Goal: Task Accomplishment & Management: Manage account settings

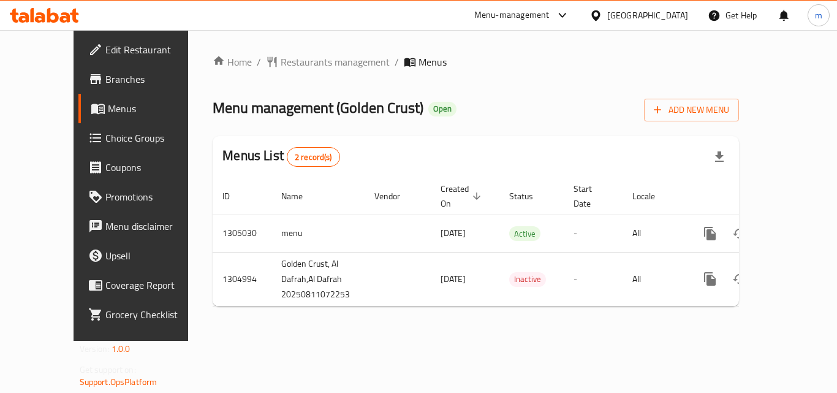
click at [41, 15] on icon at bounding box center [40, 17] width 10 height 10
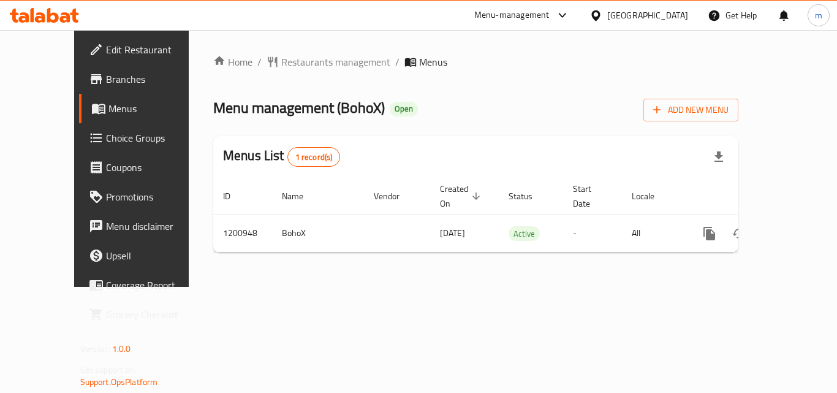
click at [43, 18] on icon at bounding box center [40, 17] width 10 height 10
click at [55, 20] on icon at bounding box center [53, 15] width 12 height 15
click at [22, 6] on div at bounding box center [44, 15] width 89 height 25
click at [24, 24] on div at bounding box center [44, 15] width 89 height 25
click at [390, 287] on div "Home / Restaurants management / Menus Menu management ( Teatime ) Open Add New …" at bounding box center [476, 158] width 574 height 257
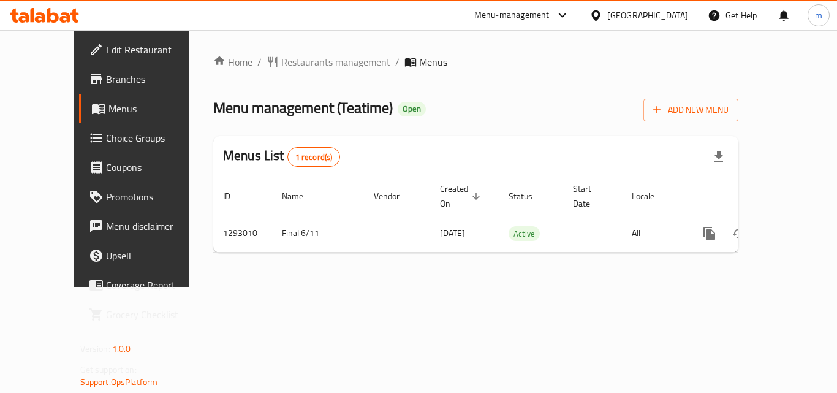
click at [70, 25] on div at bounding box center [44, 15] width 89 height 25
click at [67, 20] on icon at bounding box center [65, 17] width 10 height 10
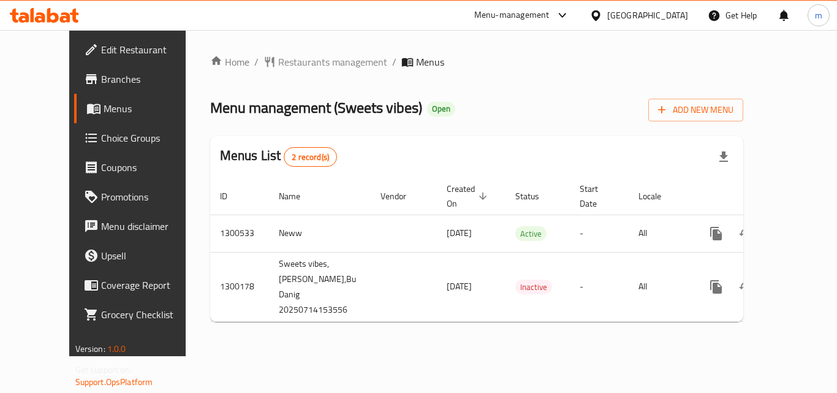
click at [63, 12] on icon at bounding box center [44, 15] width 69 height 15
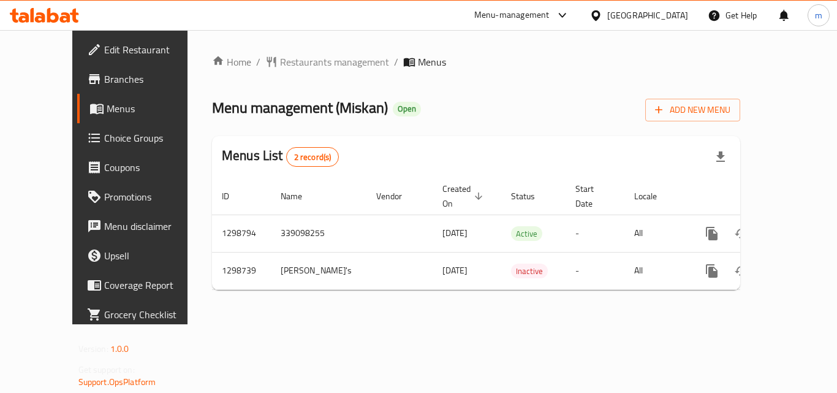
click at [78, 26] on div at bounding box center [44, 15] width 89 height 25
click at [67, 18] on icon at bounding box center [65, 17] width 10 height 10
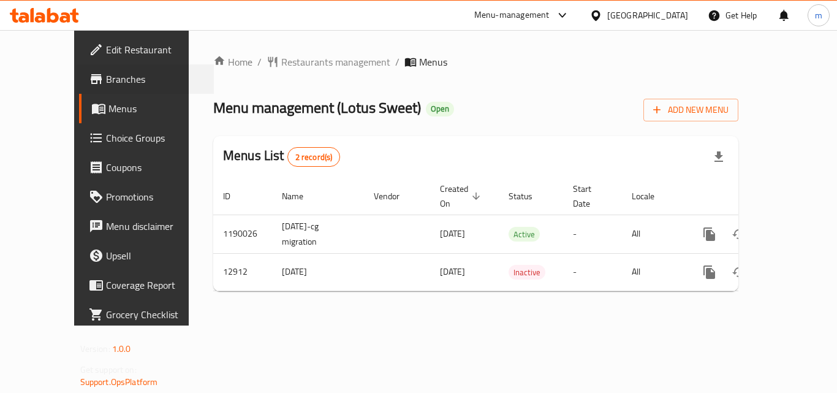
click at [65, 86] on div "Branches" at bounding box center [139, 78] width 149 height 29
click at [75, 19] on icon at bounding box center [74, 16] width 9 height 14
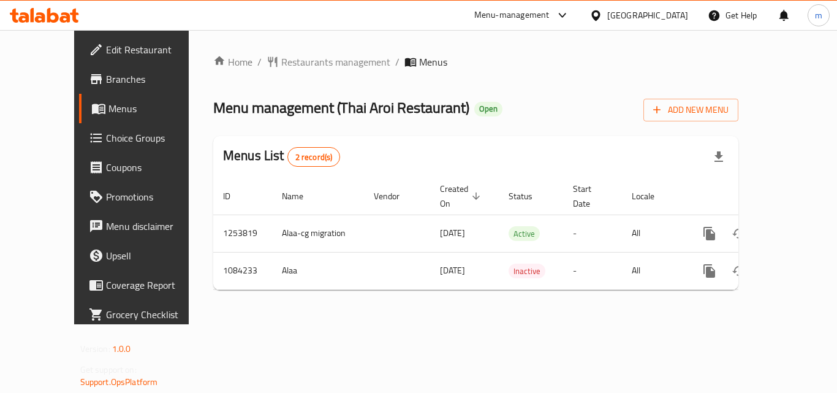
click at [22, 21] on icon at bounding box center [23, 17] width 10 height 10
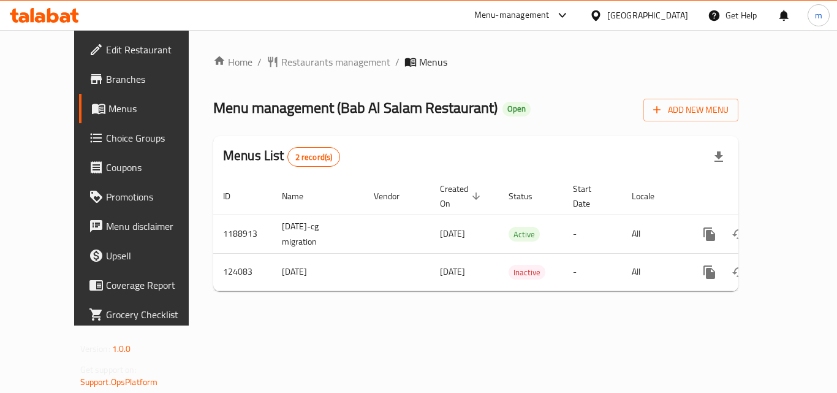
click at [47, 16] on icon at bounding box center [53, 15] width 12 height 15
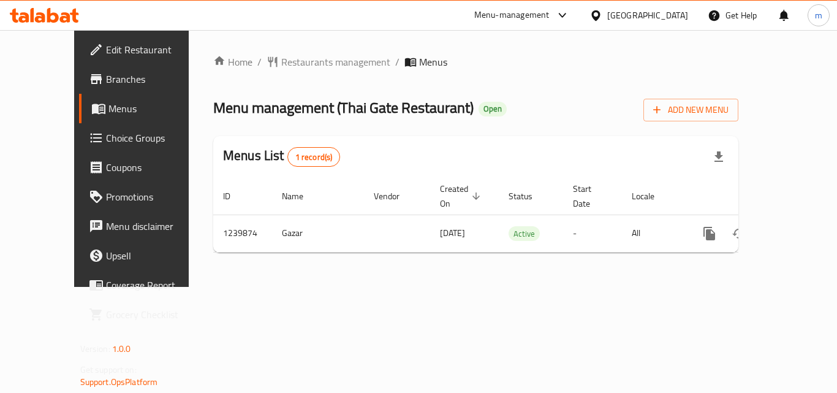
click at [52, 12] on icon at bounding box center [44, 15] width 69 height 15
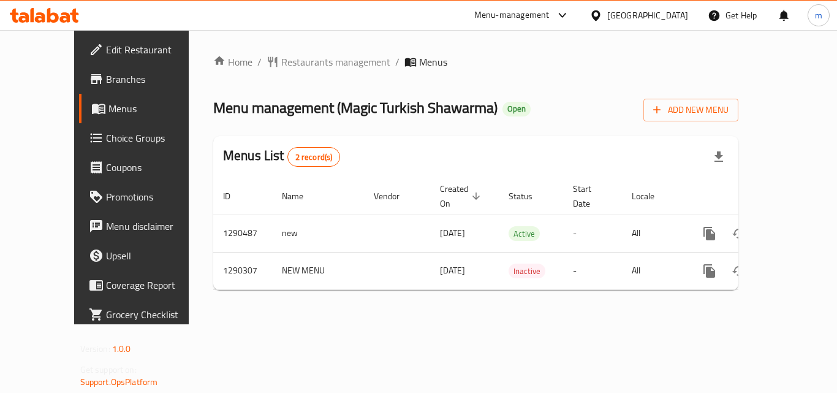
click at [59, 21] on icon at bounding box center [44, 15] width 69 height 15
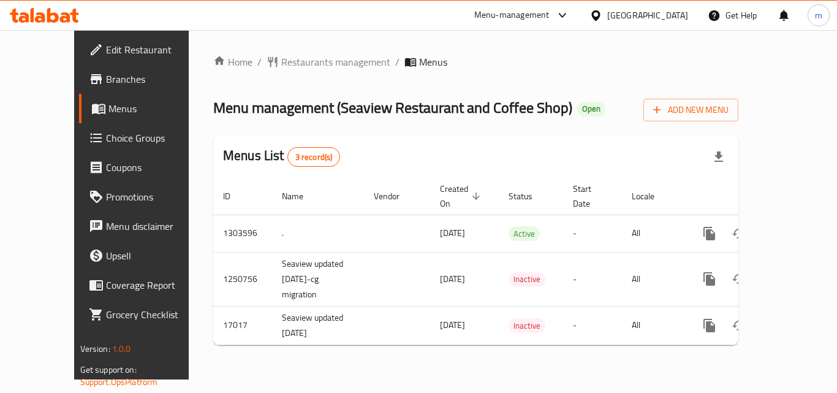
click at [47, 12] on icon at bounding box center [53, 15] width 12 height 15
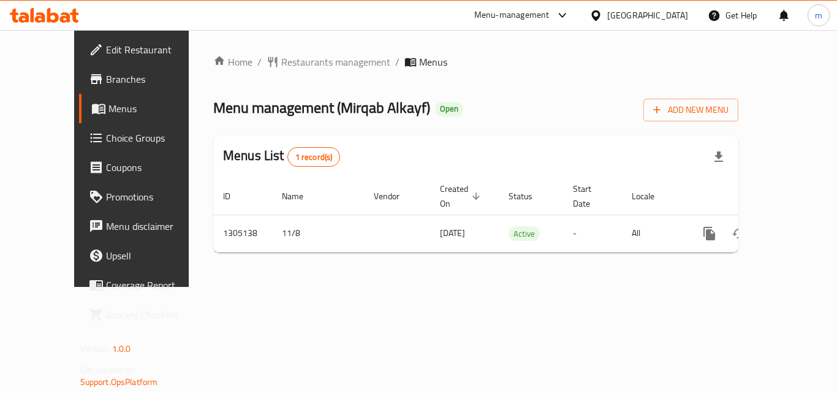
click at [19, 12] on icon at bounding box center [44, 15] width 69 height 15
click at [55, 11] on icon at bounding box center [44, 15] width 69 height 15
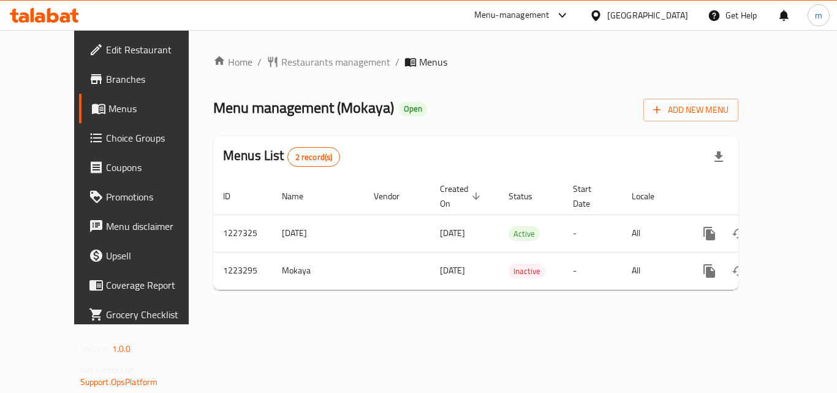
click at [53, 10] on icon at bounding box center [44, 15] width 69 height 15
click at [106, 134] on span "Choice Groups" at bounding box center [155, 138] width 98 height 15
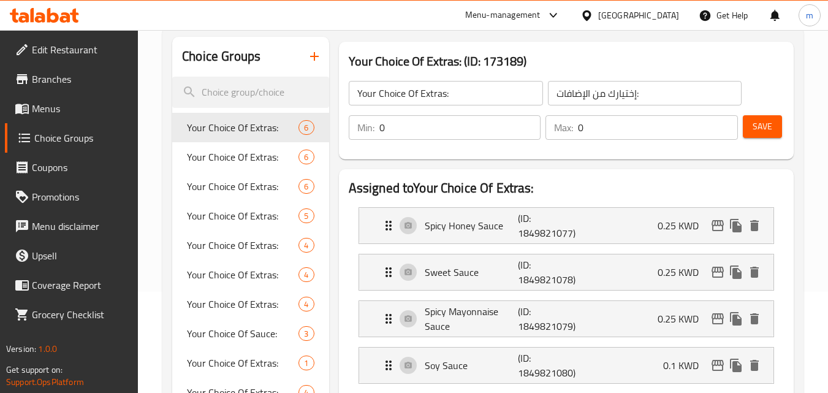
scroll to position [123, 0]
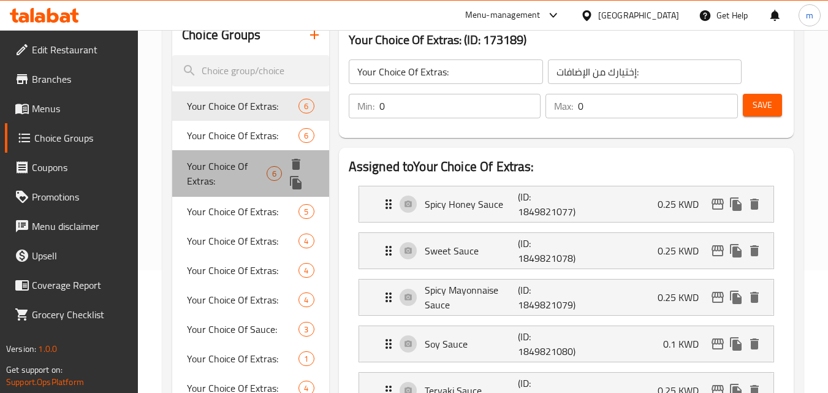
click at [227, 169] on span "Your Choice Of Extras:" at bounding box center [227, 173] width 80 height 29
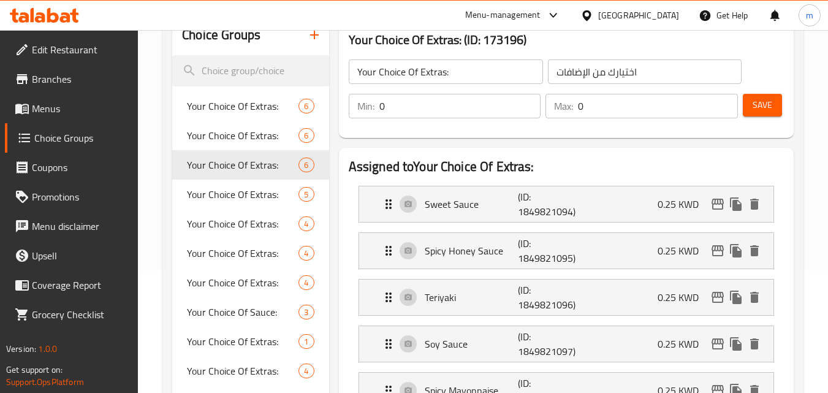
scroll to position [184, 0]
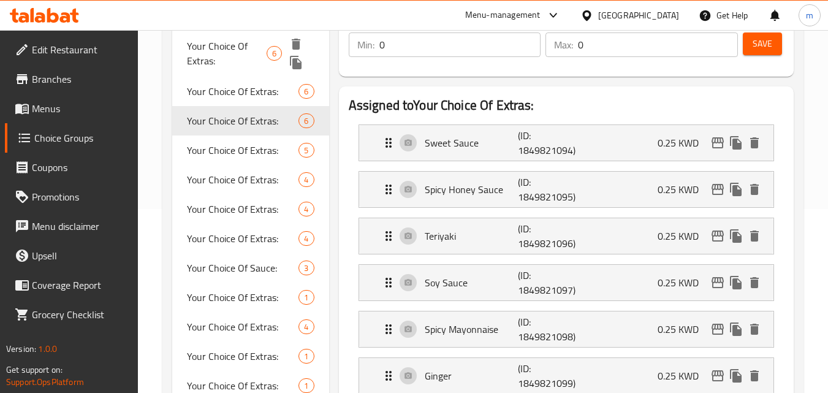
click at [253, 44] on span "Your Choice Of Extras:" at bounding box center [227, 53] width 80 height 29
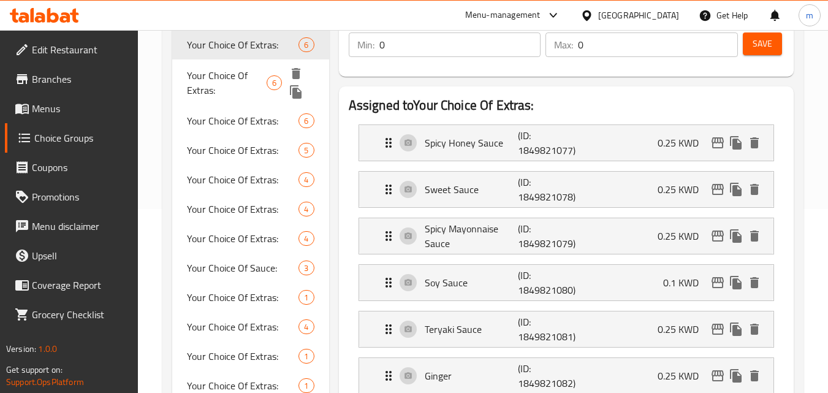
click at [233, 78] on span "Your Choice Of Extras:" at bounding box center [227, 82] width 80 height 29
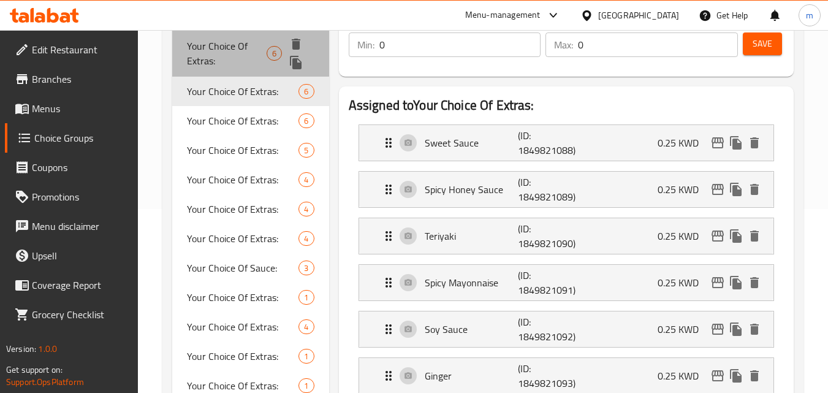
click at [242, 47] on span "Your Choice Of Extras:" at bounding box center [227, 53] width 80 height 29
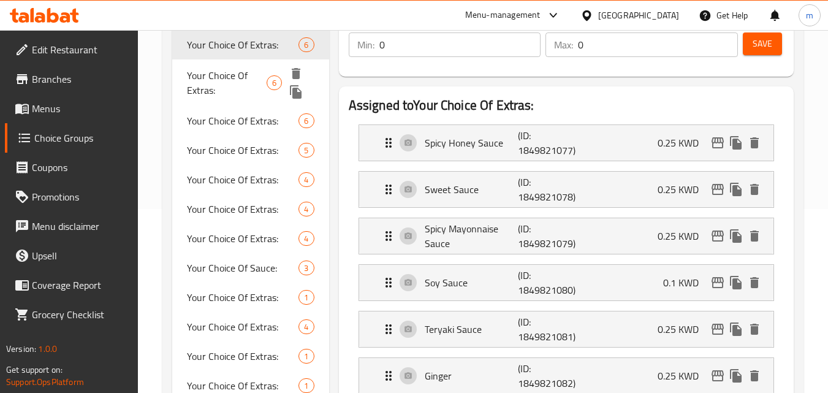
click at [212, 68] on span "Your Choice Of Extras:" at bounding box center [227, 82] width 80 height 29
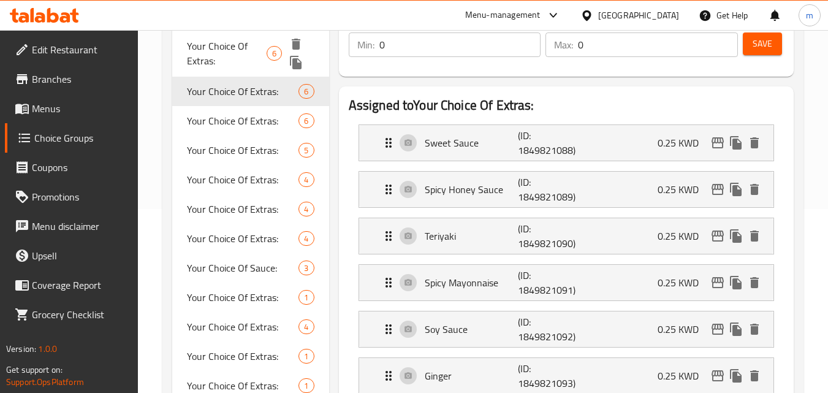
click at [237, 43] on span "Your Choice Of Extras:" at bounding box center [227, 53] width 80 height 29
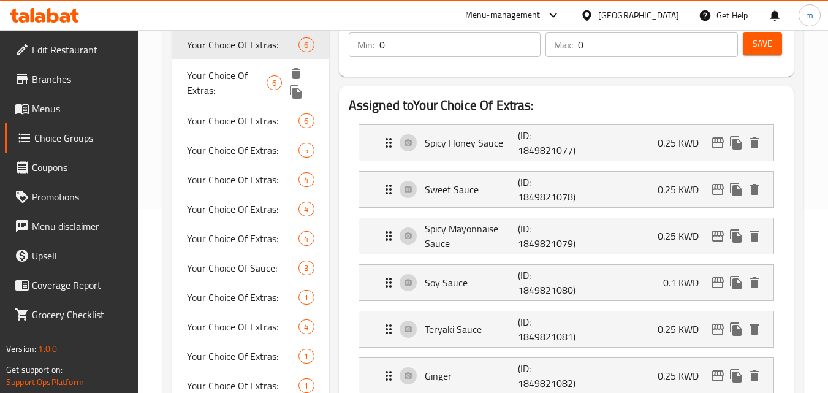
click at [237, 82] on span "Your Choice Of Extras:" at bounding box center [227, 82] width 80 height 29
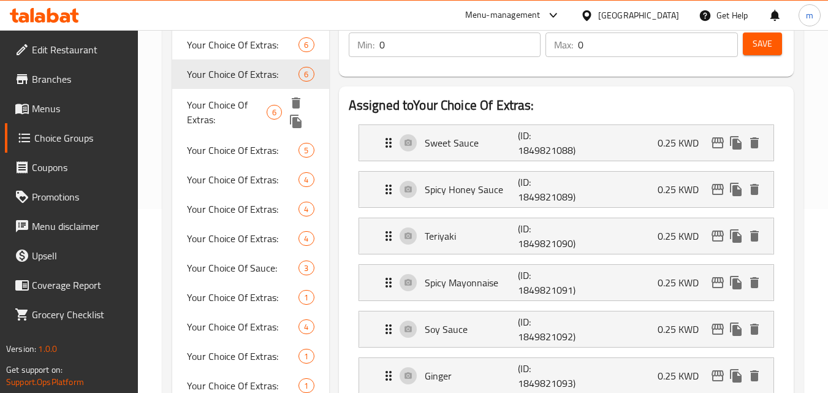
click at [235, 104] on span "Your Choice Of Extras:" at bounding box center [227, 111] width 80 height 29
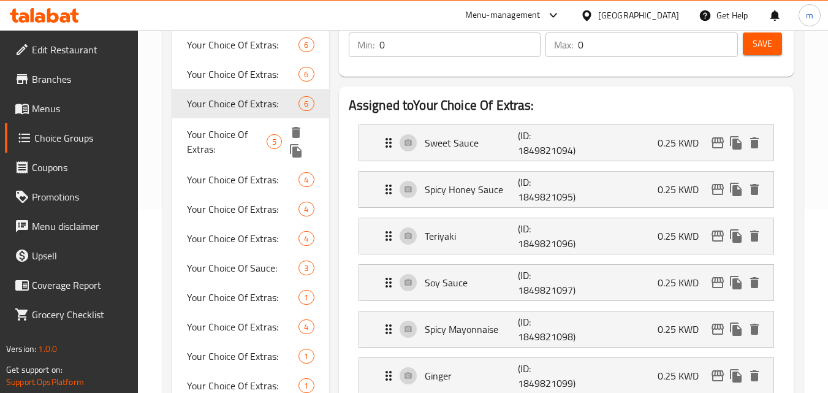
click at [231, 136] on span "Your Choice Of Extras:" at bounding box center [227, 141] width 80 height 29
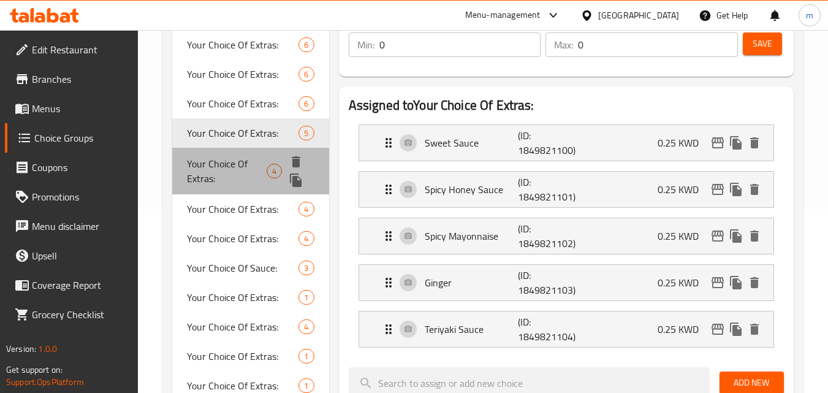
click at [224, 162] on span "Your Choice Of Extras:" at bounding box center [227, 170] width 80 height 29
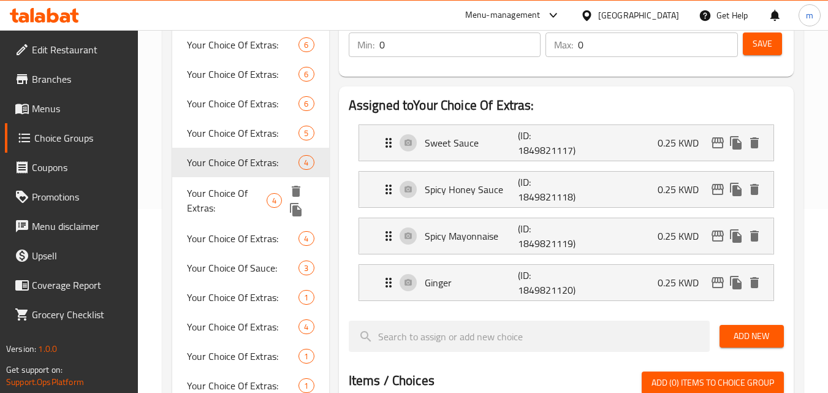
click at [210, 199] on span "Your Choice Of Extras:" at bounding box center [227, 200] width 80 height 29
type input "اختيارك من الإضافات:"
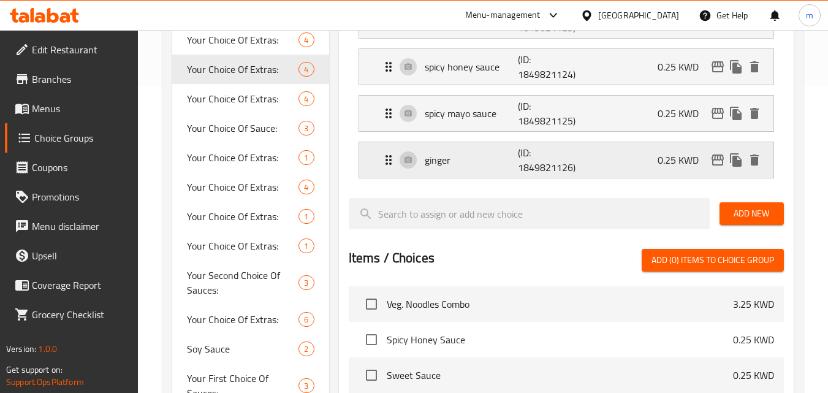
scroll to position [245, 0]
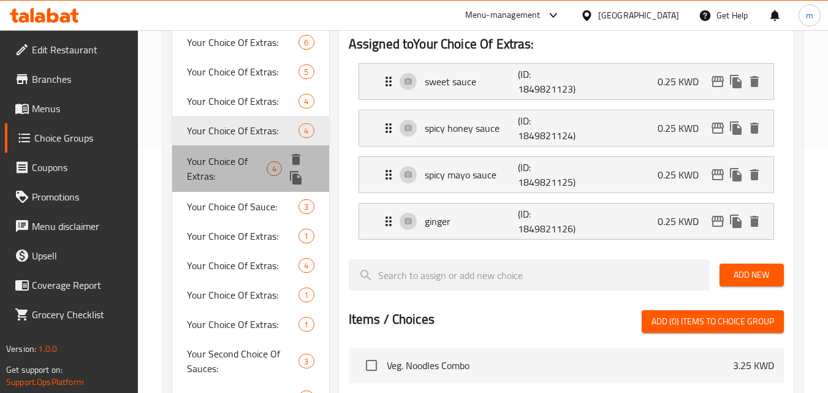
click at [238, 180] on span "Your Choice Of Extras:" at bounding box center [227, 168] width 80 height 29
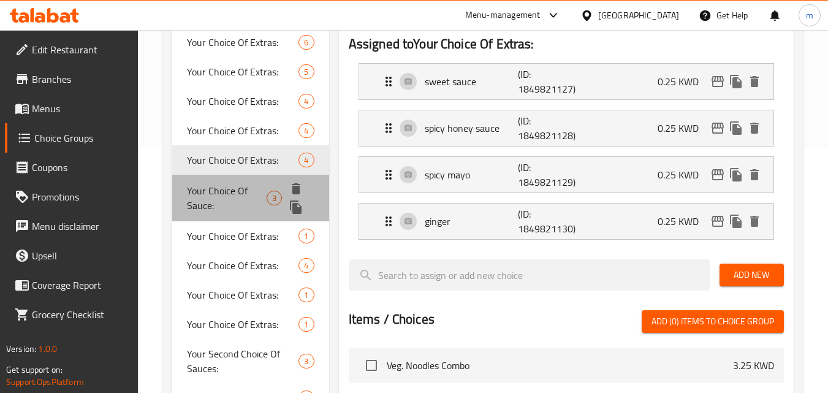
click at [230, 202] on span "Your Choice Of Sauce:" at bounding box center [226, 197] width 79 height 29
type input "Your Choice Of Sauce:"
type input "اختيارك من الصوص:"
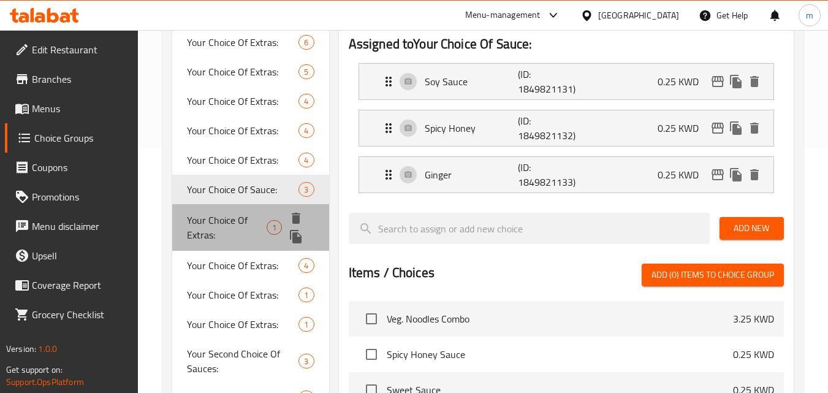
click at [238, 224] on span "Your Choice Of Extras:" at bounding box center [227, 227] width 80 height 29
type input "Your Choice Of Extras:"
type input "إختيارك من الإضافات:"
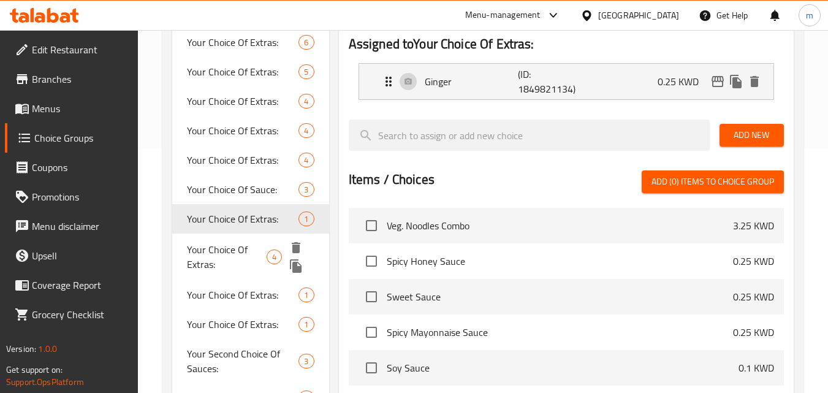
click at [235, 265] on span "Your Choice Of Extras:" at bounding box center [227, 256] width 80 height 29
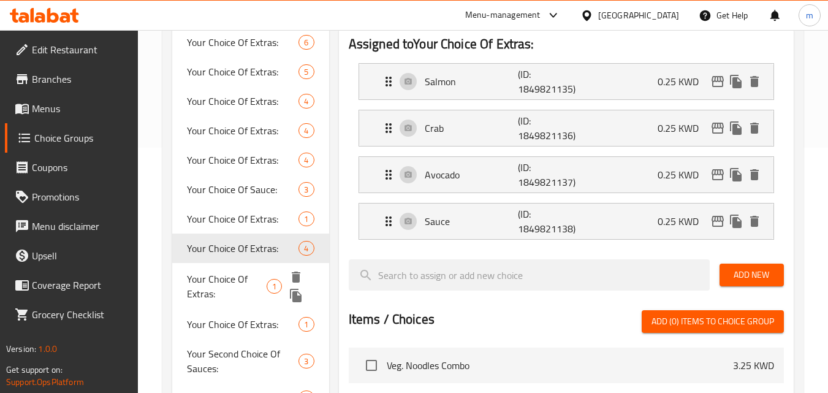
click at [240, 286] on span "Your Choice Of Extras:" at bounding box center [227, 286] width 80 height 29
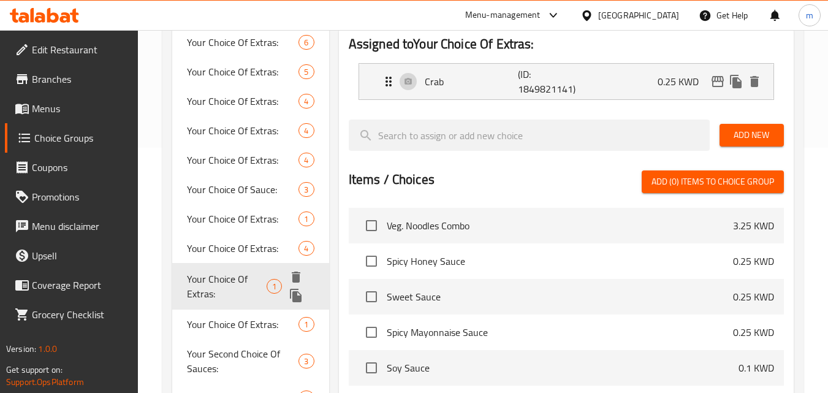
type input "1"
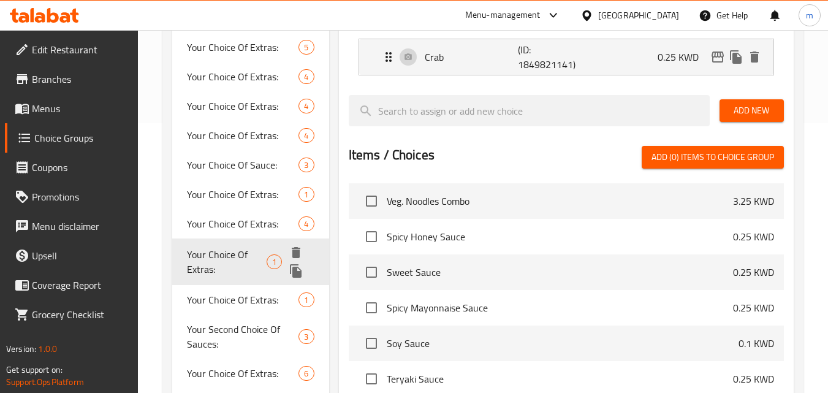
scroll to position [368, 0]
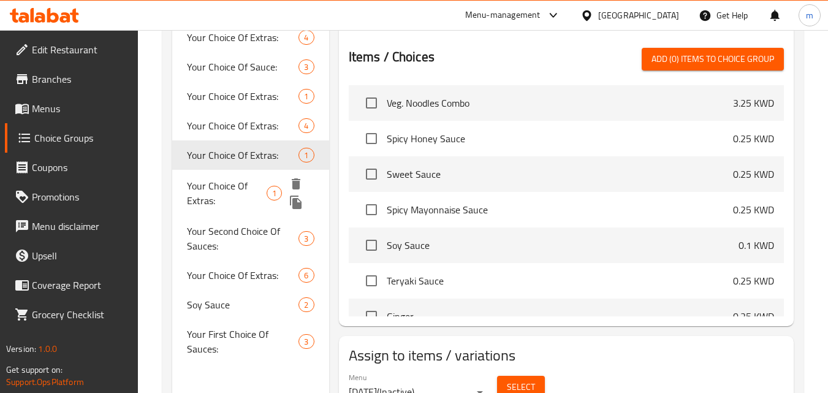
click at [232, 182] on span "Your Choice Of Extras:" at bounding box center [227, 192] width 80 height 29
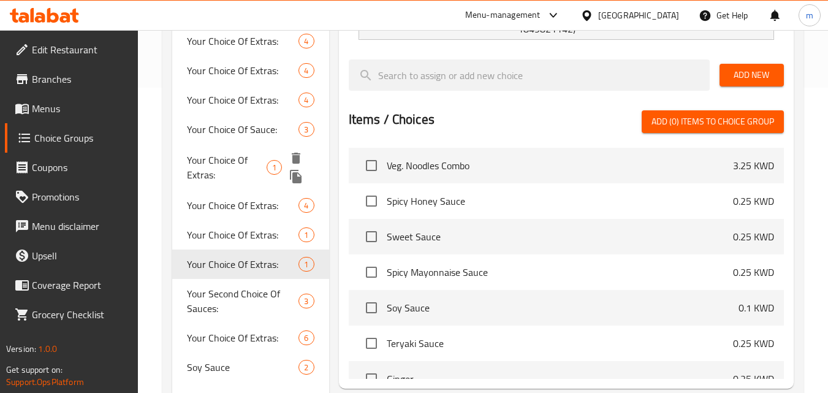
scroll to position [307, 0]
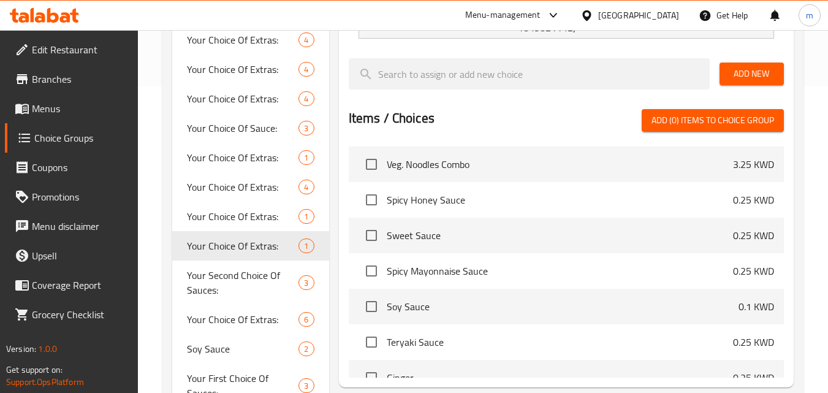
click at [49, 20] on icon at bounding box center [53, 15] width 12 height 15
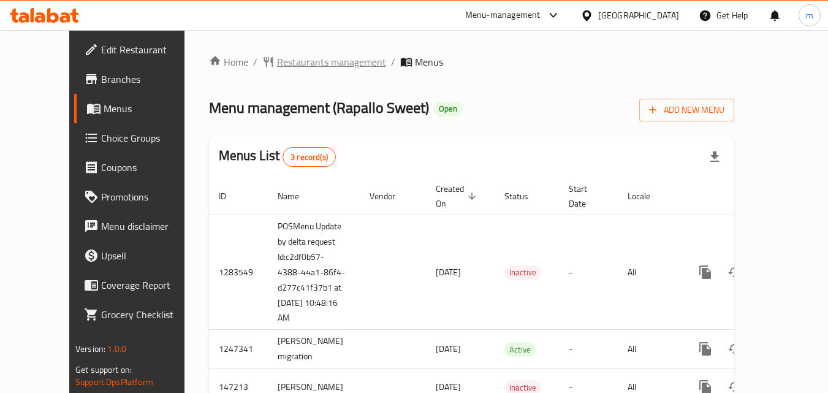
click at [302, 63] on span "Restaurants management" at bounding box center [331, 62] width 109 height 15
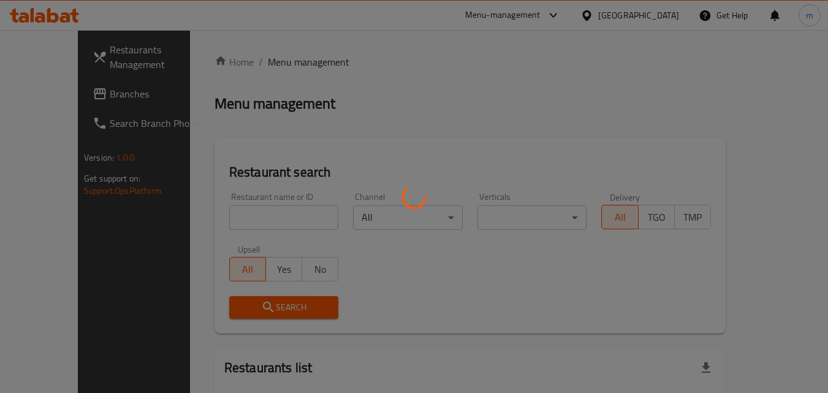
click at [253, 209] on div at bounding box center [414, 196] width 828 height 393
click at [248, 216] on div at bounding box center [414, 196] width 828 height 393
click at [252, 217] on div at bounding box center [414, 196] width 828 height 393
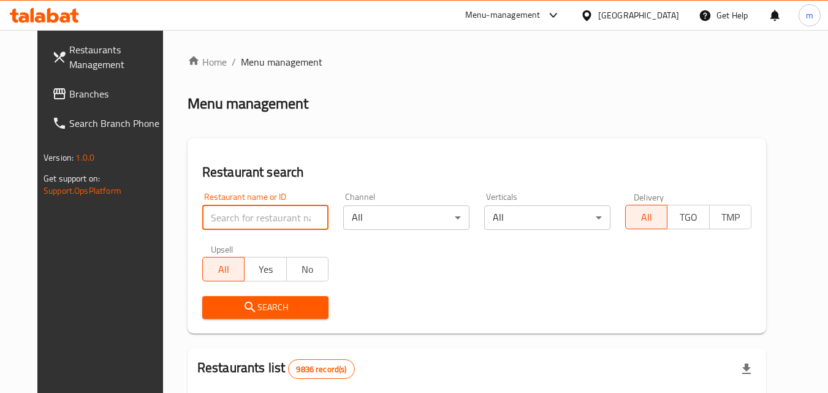
click at [258, 216] on input "search" at bounding box center [265, 217] width 126 height 25
paste input "612943"
type input "612943"
click button "Search" at bounding box center [265, 307] width 126 height 23
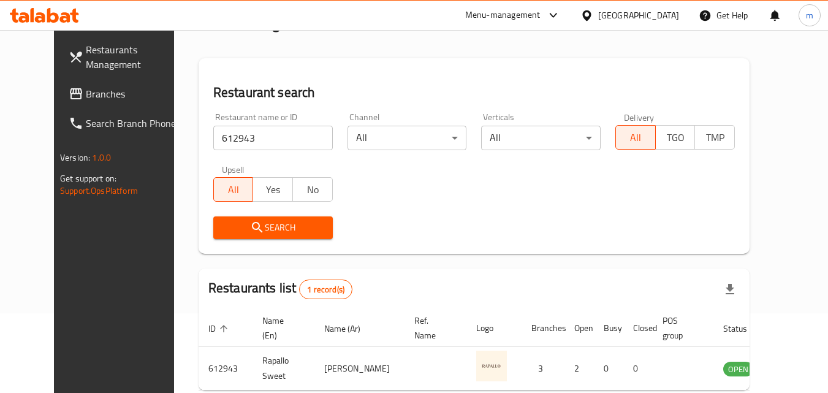
scroll to position [143, 0]
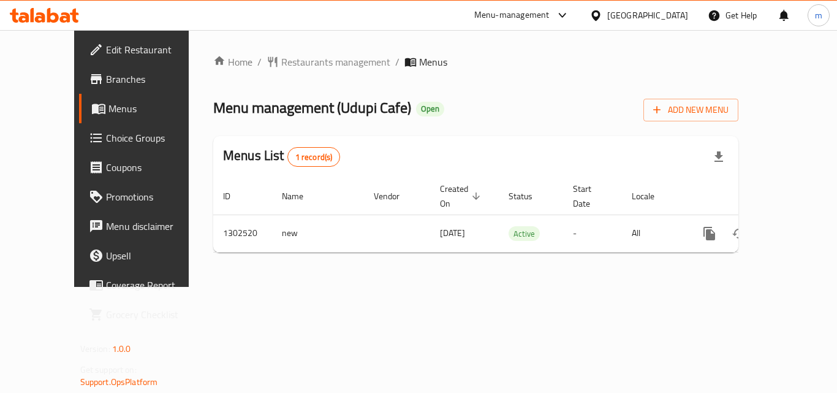
click at [57, 23] on div at bounding box center [44, 15] width 69 height 15
click at [59, 19] on icon at bounding box center [44, 15] width 69 height 15
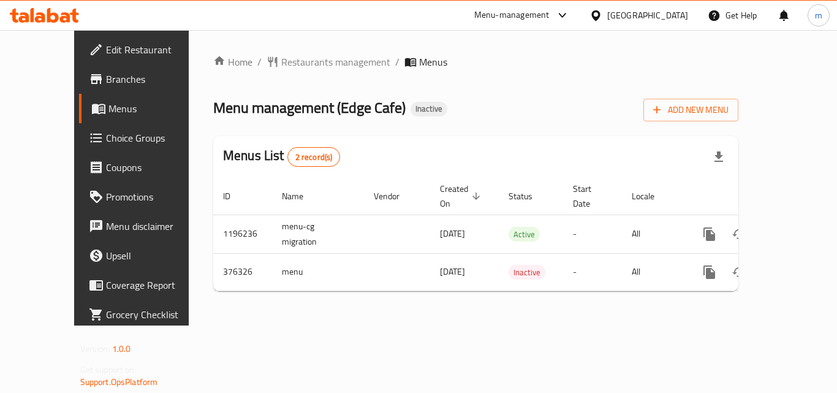
click at [48, 18] on icon at bounding box center [53, 15] width 12 height 15
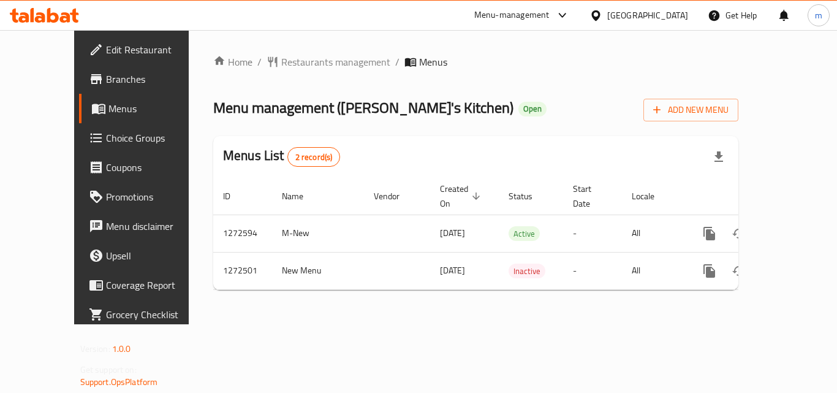
click at [80, 15] on div at bounding box center [44, 15] width 89 height 25
click at [67, 16] on icon at bounding box center [65, 17] width 10 height 10
